Goal: Information Seeking & Learning: Stay updated

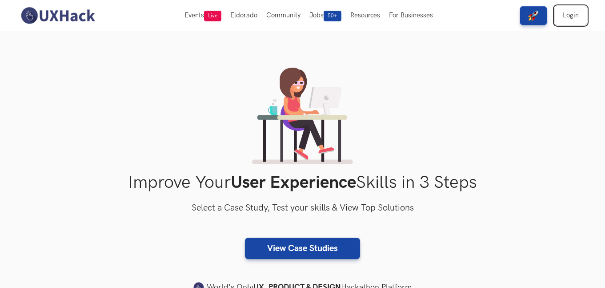
click at [571, 14] on link "Login" at bounding box center [571, 15] width 32 height 19
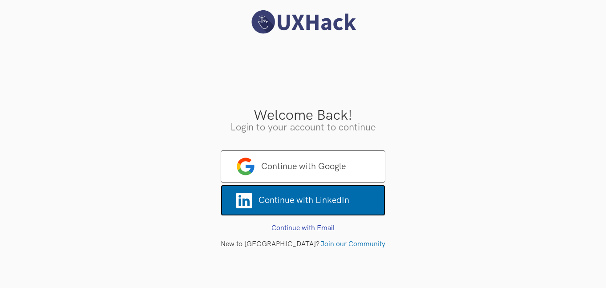
click at [337, 203] on span "Continue with LinkedIn" at bounding box center [303, 200] width 165 height 31
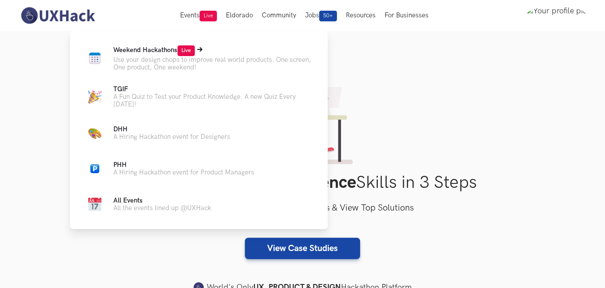
click at [185, 52] on span "Live" at bounding box center [186, 50] width 17 height 11
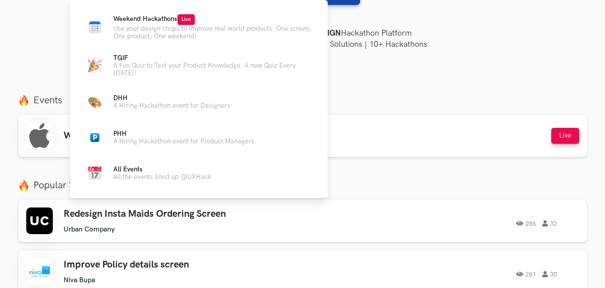
scroll to position [256, 0]
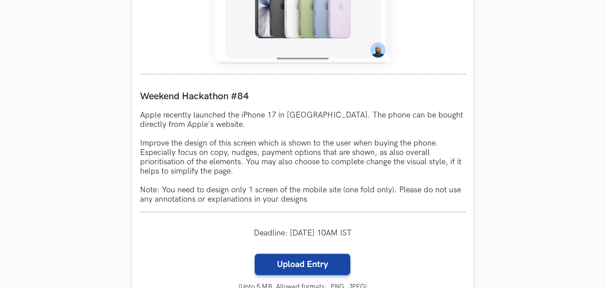
scroll to position [749, 0]
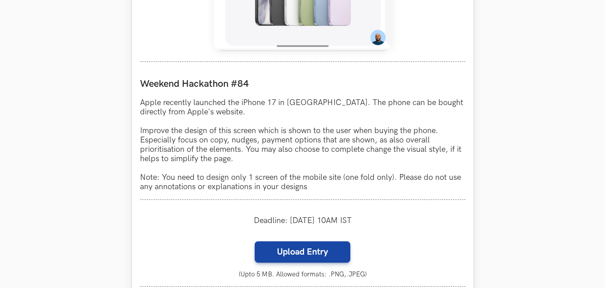
click at [324, 129] on p "Apple recently launched the iPhone 17 in [GEOGRAPHIC_DATA]. The phone can be bo…" at bounding box center [303, 144] width 326 height 93
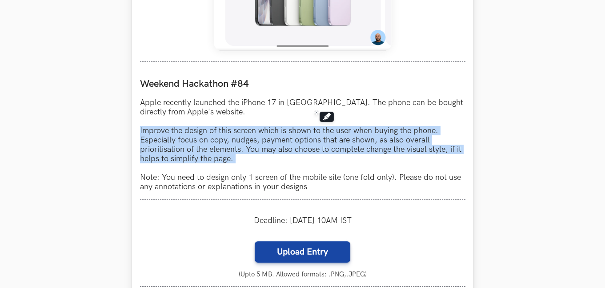
drag, startPoint x: 324, startPoint y: 129, endPoint x: 335, endPoint y: 182, distance: 54.4
click at [335, 182] on p "Apple recently launched the iPhone 17 in [GEOGRAPHIC_DATA]. The phone can be bo…" at bounding box center [303, 144] width 326 height 93
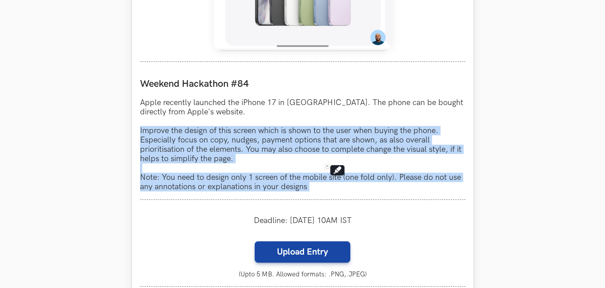
click at [335, 182] on p "Apple recently launched the iPhone 17 in [GEOGRAPHIC_DATA]. The phone can be bo…" at bounding box center [303, 144] width 326 height 93
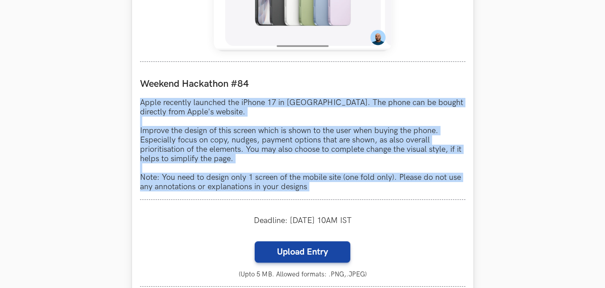
drag, startPoint x: 335, startPoint y: 182, endPoint x: 250, endPoint y: 93, distance: 122.7
click at [250, 93] on div "Weekend Hackathon #84 Apple recently launched the iPhone 17 in [GEOGRAPHIC_DATA…" at bounding box center [303, 135] width 326 height 130
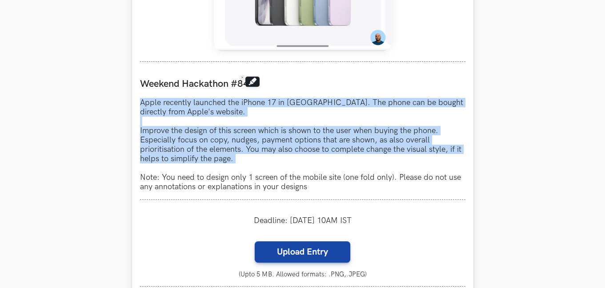
drag, startPoint x: 250, startPoint y: 93, endPoint x: 267, endPoint y: 166, distance: 75.0
click at [267, 166] on div "Weekend Hackathon #84 Apple recently launched the iPhone 17 in [GEOGRAPHIC_DATA…" at bounding box center [303, 135] width 326 height 130
click at [267, 166] on p "Apple recently launched the iPhone 17 in [GEOGRAPHIC_DATA]. The phone can be bo…" at bounding box center [303, 144] width 326 height 93
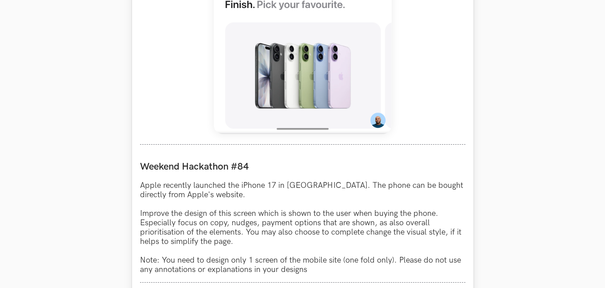
scroll to position [668, 0]
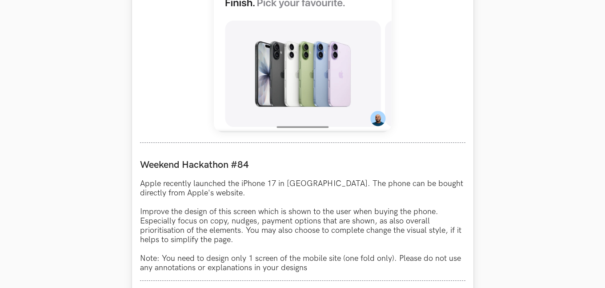
click at [255, 177] on div "Weekend Hackathon #84 Apple recently launched the iPhone 17 in [GEOGRAPHIC_DATA…" at bounding box center [303, 216] width 326 height 130
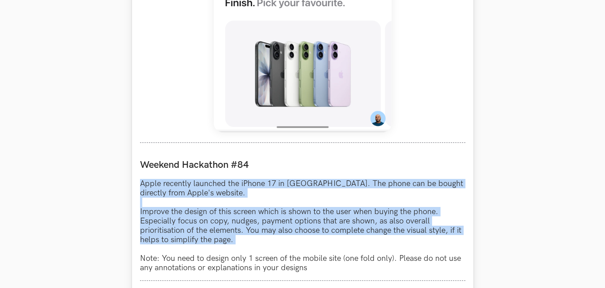
drag, startPoint x: 255, startPoint y: 177, endPoint x: 270, endPoint y: 240, distance: 65.5
click at [270, 240] on div "Weekend Hackathon #84 Apple recently launched the iPhone 17 in [GEOGRAPHIC_DATA…" at bounding box center [303, 216] width 326 height 130
copy p "Apple recently launched the iPhone 17 in [GEOGRAPHIC_DATA]. The phone can be bo…"
